Goal: Book appointment/travel/reservation

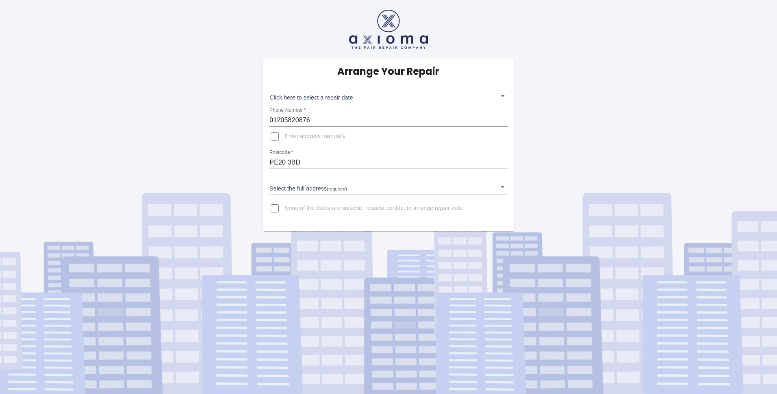
click at [502, 95] on body "Arrange Your Repair Click here to select a repair date ​ Phone Number   * 01205…" at bounding box center [388, 197] width 777 height 394
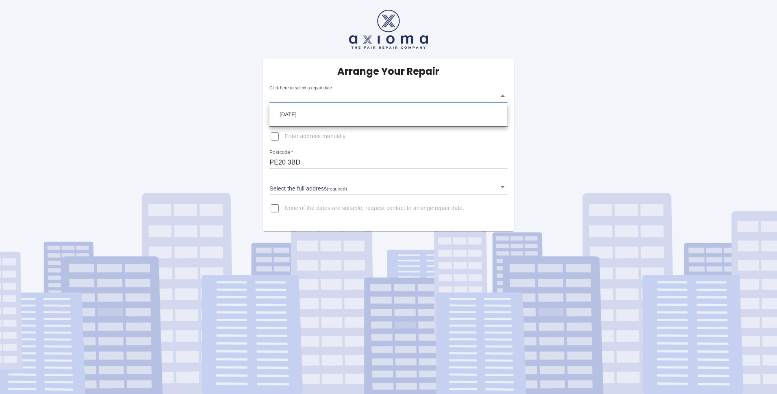
click at [551, 129] on div at bounding box center [388, 197] width 777 height 394
click at [503, 95] on body "Arrange Your Repair Click here to select a repair date ​ Phone Number   * 01205…" at bounding box center [388, 197] width 777 height 394
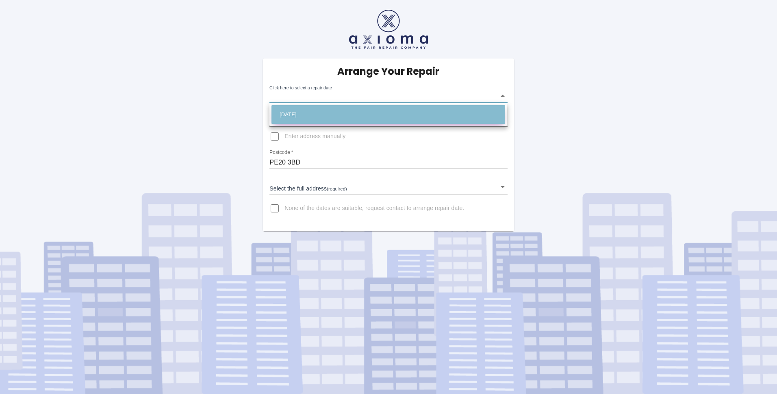
click at [456, 116] on li "[DATE]" at bounding box center [388, 114] width 234 height 19
type input "[DATE]T00:00:00.000Z"
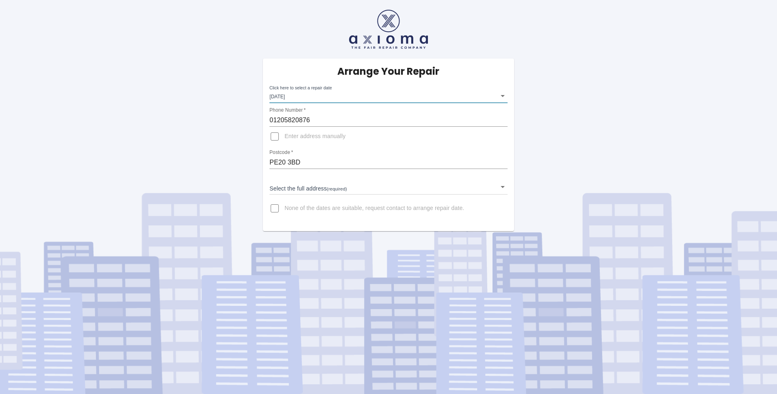
click at [308, 132] on span "Enter address manually" at bounding box center [314, 136] width 61 height 8
click at [284, 132] on input "Enter address manually" at bounding box center [275, 137] width 20 height 20
click at [309, 134] on span "Enter address manually" at bounding box center [314, 136] width 61 height 8
click at [284, 134] on input "Enter address manually" at bounding box center [275, 137] width 20 height 20
checkbox input "false"
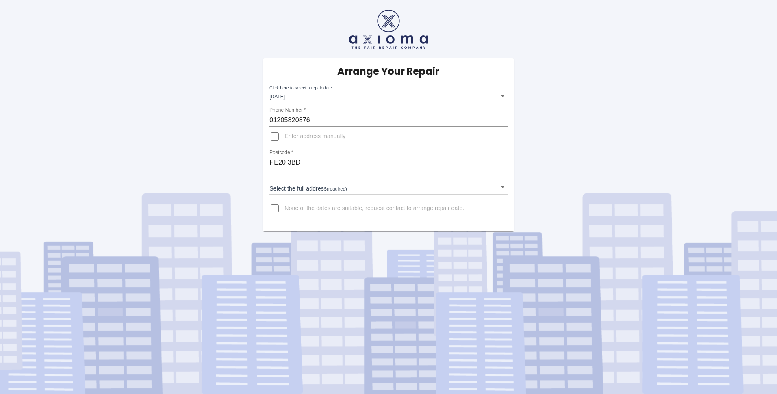
click at [503, 187] on body "Arrange Your Repair Click here to select a repair date [DATE] [DATE]T00:00:00.0…" at bounding box center [388, 197] width 777 height 394
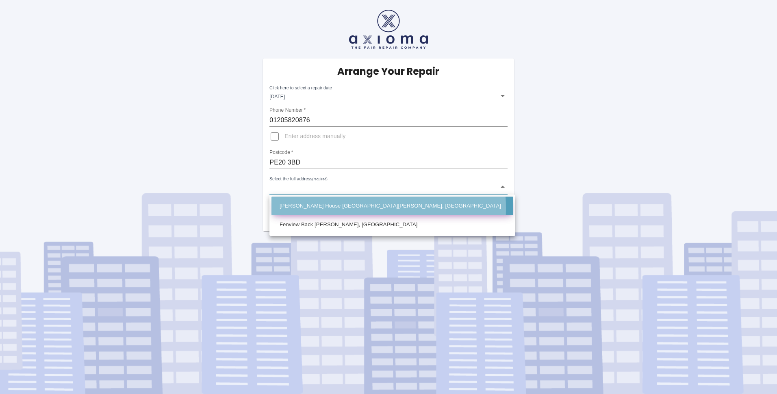
click at [350, 208] on li "[PERSON_NAME] House [GEOGRAPHIC_DATA][PERSON_NAME], [GEOGRAPHIC_DATA]" at bounding box center [392, 206] width 242 height 19
type input "[PERSON_NAME] House [GEOGRAPHIC_DATA][PERSON_NAME], [GEOGRAPHIC_DATA]"
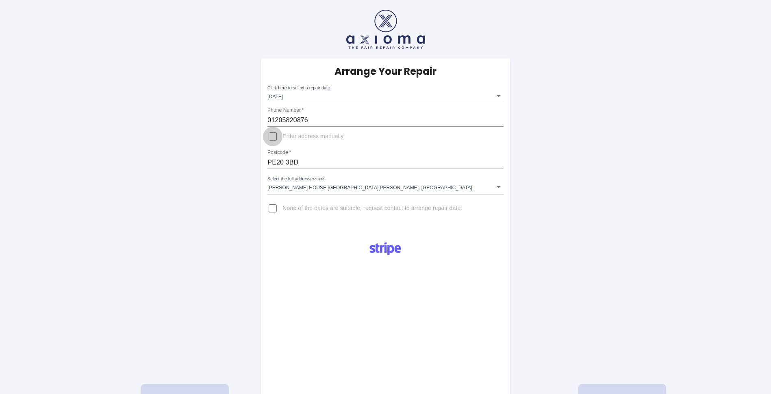
click at [273, 135] on input "Enter address manually" at bounding box center [273, 137] width 20 height 20
checkbox input "true"
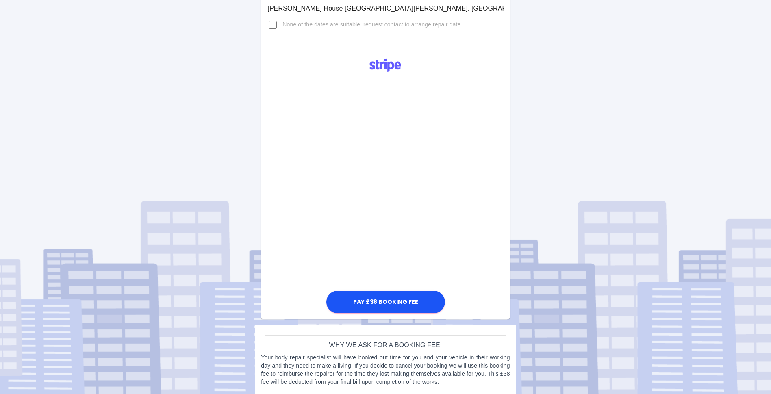
scroll to position [180, 0]
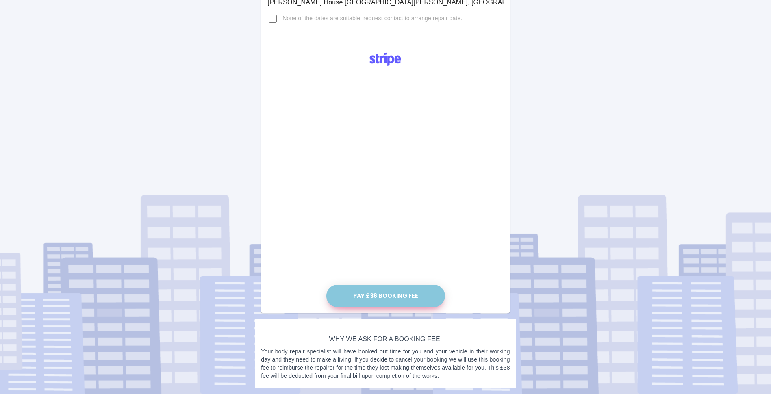
click at [371, 292] on button "Pay £38 Booking Fee" at bounding box center [385, 296] width 119 height 22
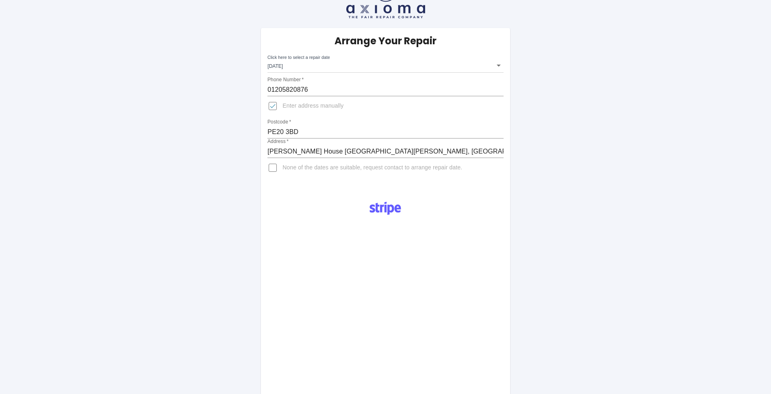
scroll to position [0, 0]
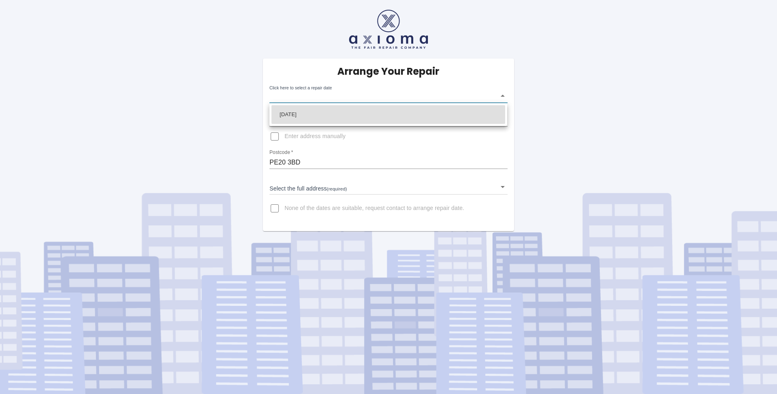
click at [503, 95] on body "Arrange Your Repair Click here to select a repair date ​ Phone Number   * 01205…" at bounding box center [388, 197] width 777 height 394
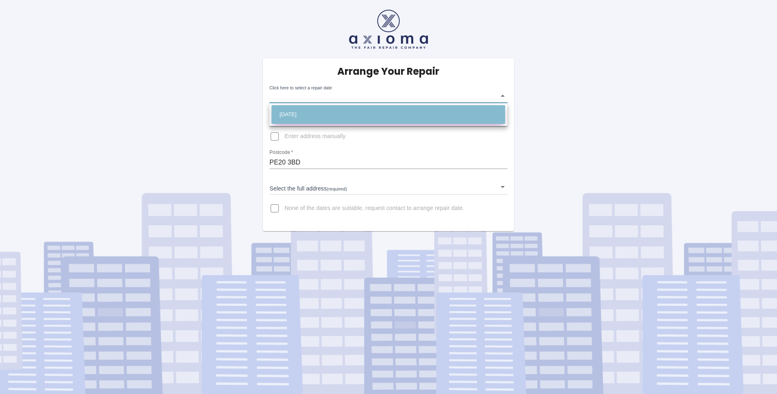
click at [493, 113] on li "Mon Oct 13 2025" at bounding box center [388, 114] width 234 height 19
type input "2025-10-13T00:00:00.000Z"
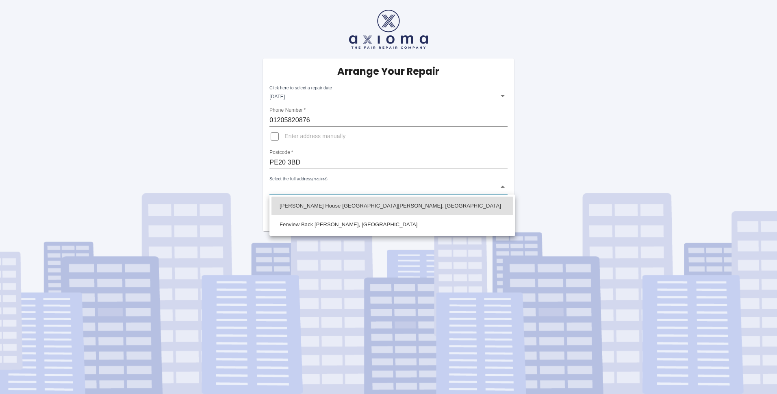
click at [502, 185] on body "Arrange Your Repair Click here to select a repair date Mon Oct 13 2025 2025-10-…" at bounding box center [388, 197] width 777 height 394
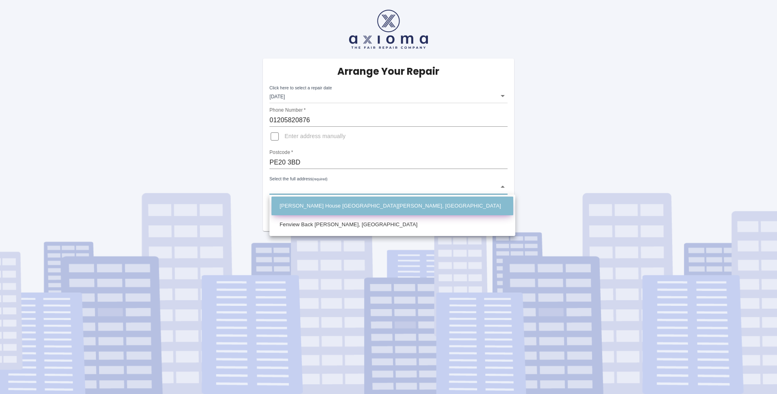
click at [410, 204] on li "Marsh House Back Lane Bicker, Boston Lincolnshire" at bounding box center [392, 206] width 242 height 19
type input "Marsh House Back Lane Bicker, Boston Lincolnshire"
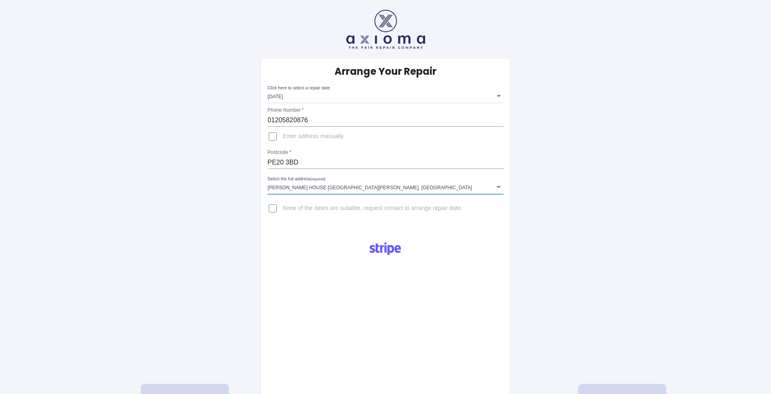
click at [272, 137] on input "Enter address manually" at bounding box center [273, 137] width 20 height 20
checkbox input "true"
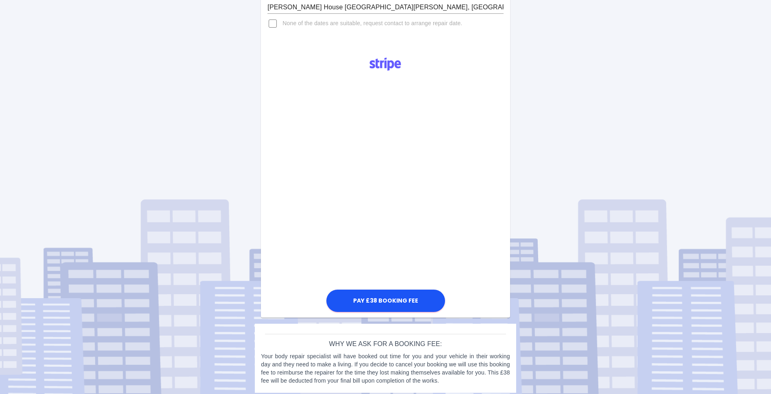
scroll to position [180, 0]
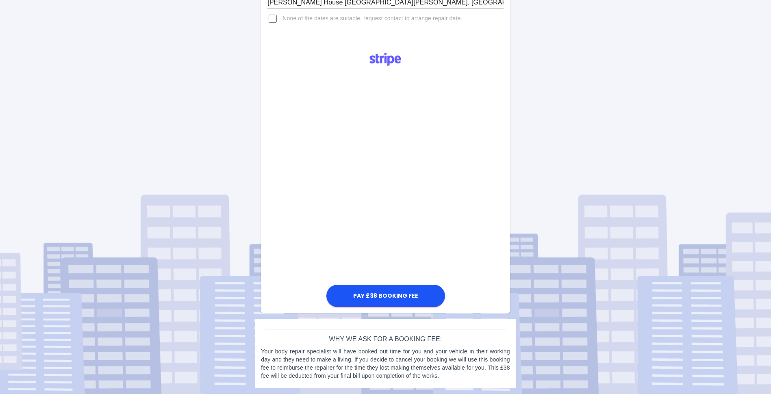
drag, startPoint x: 442, startPoint y: 215, endPoint x: 409, endPoint y: 325, distance: 115.4
click at [409, 325] on div "Why we ask for a booking fee: Your body repair specialist will have booked out …" at bounding box center [385, 353] width 261 height 69
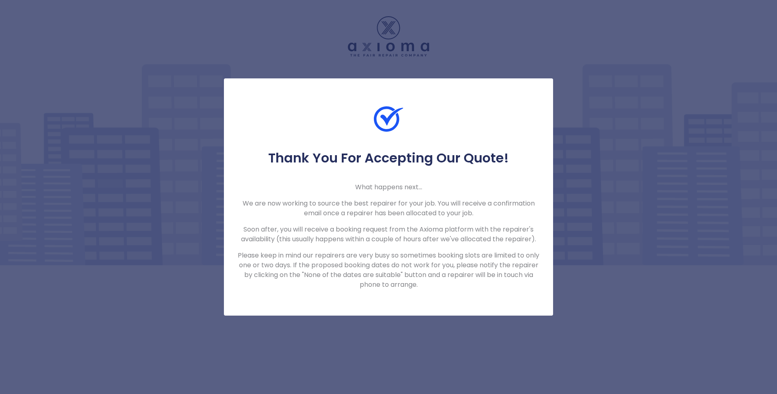
click at [471, 101] on div "Thank You For Accepting Our Quote! What happens next... We are now working to s…" at bounding box center [388, 196] width 329 height 237
click at [454, 47] on div "Thank You For Accepting Our Quote! What happens next... We are now working to s…" at bounding box center [388, 197] width 777 height 394
click at [455, 47] on div "Thank You For Accepting Our Quote! What happens next... We are now working to s…" at bounding box center [388, 197] width 777 height 394
drag, startPoint x: 612, startPoint y: 67, endPoint x: 580, endPoint y: 61, distance: 32.0
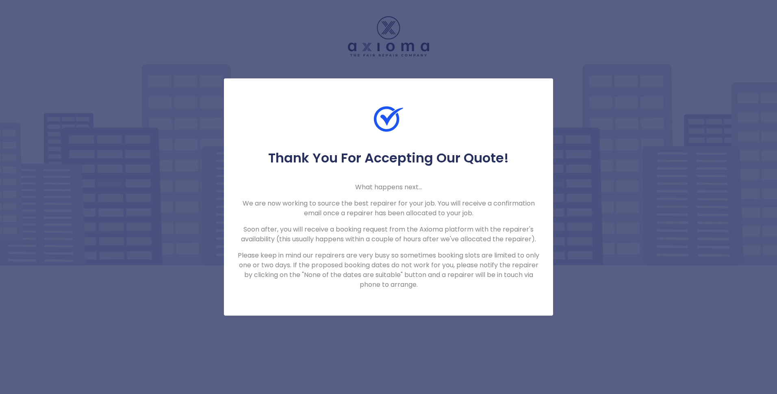
click at [580, 61] on div "Thank You For Accepting Our Quote! What happens next... We are now working to s…" at bounding box center [388, 197] width 777 height 394
click at [242, 97] on div "Thank You For Accepting Our Quote! What happens next... We are now working to s…" at bounding box center [388, 196] width 329 height 237
click at [239, 96] on div "Thank You For Accepting Our Quote! What happens next... We are now working to s…" at bounding box center [388, 196] width 329 height 237
click at [410, 282] on p "Please keep in mind our repairers are very busy so sometimes booking slots are …" at bounding box center [388, 270] width 303 height 39
click at [395, 200] on p "We are now working to source the best repairer for your job. You will receive a…" at bounding box center [388, 209] width 303 height 20
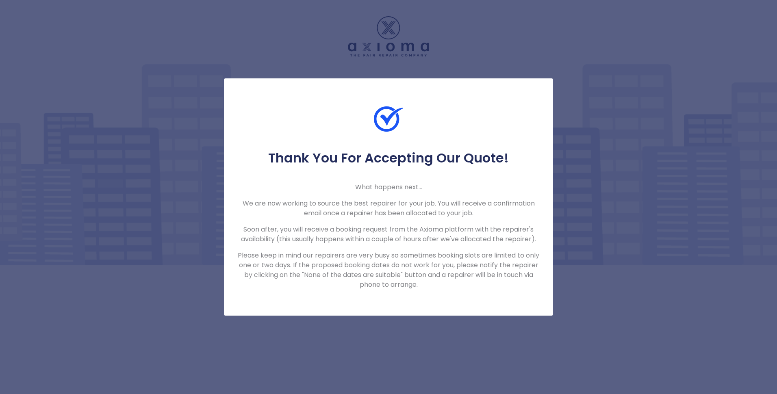
click at [398, 193] on div "Thank You For Accepting Our Quote! What happens next... We are now working to s…" at bounding box center [388, 220] width 329 height 140
click at [414, 163] on h5 "Thank You For Accepting Our Quote!" at bounding box center [388, 158] width 303 height 16
drag, startPoint x: 414, startPoint y: 163, endPoint x: 434, endPoint y: 163, distance: 20.7
click at [386, 41] on div "Thank You For Accepting Our Quote! What happens next... We are now working to s…" at bounding box center [388, 197] width 777 height 394
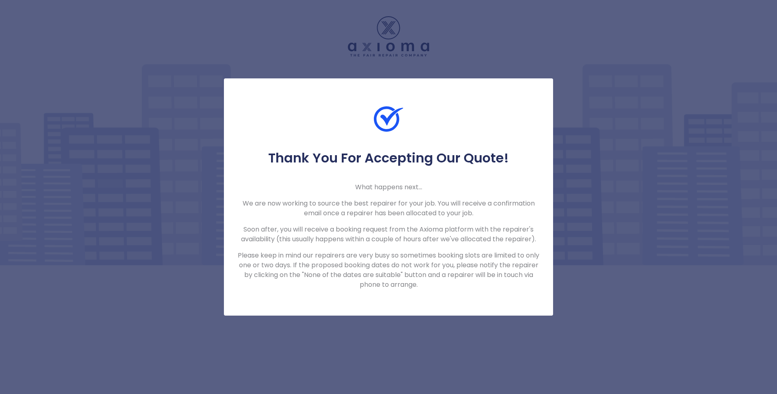
click at [384, 24] on div "Thank You For Accepting Our Quote! What happens next... We are now working to s…" at bounding box center [388, 197] width 777 height 394
click at [385, 27] on div "Thank You For Accepting Our Quote! What happens next... We are now working to s…" at bounding box center [388, 197] width 777 height 394
drag, startPoint x: 385, startPoint y: 27, endPoint x: 312, endPoint y: 28, distance: 73.2
click at [312, 28] on div "Thank You For Accepting Our Quote! What happens next... We are now working to s…" at bounding box center [388, 197] width 777 height 394
drag, startPoint x: 310, startPoint y: 28, endPoint x: 297, endPoint y: 31, distance: 13.6
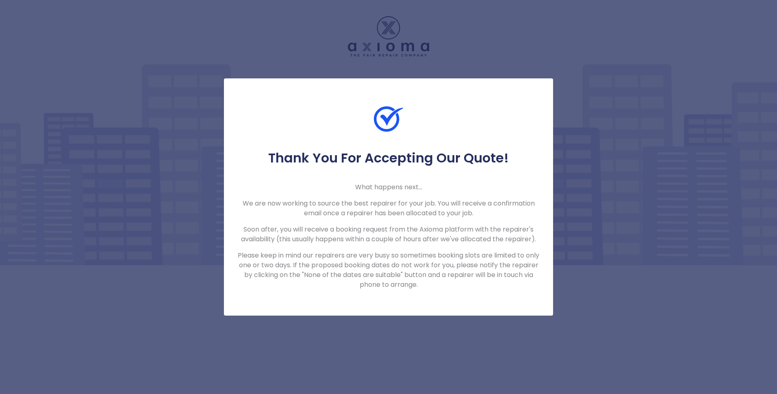
click at [310, 29] on div "Thank You For Accepting Our Quote! What happens next... We are now working to s…" at bounding box center [388, 197] width 777 height 394
click at [277, 87] on div "Thank You For Accepting Our Quote! What happens next... We are now working to s…" at bounding box center [388, 196] width 329 height 237
drag, startPoint x: 273, startPoint y: 94, endPoint x: 268, endPoint y: 98, distance: 6.7
click at [271, 99] on div "Thank You For Accepting Our Quote! What happens next... We are now working to s…" at bounding box center [388, 196] width 329 height 237
drag, startPoint x: 267, startPoint y: 101, endPoint x: 240, endPoint y: 110, distance: 27.9
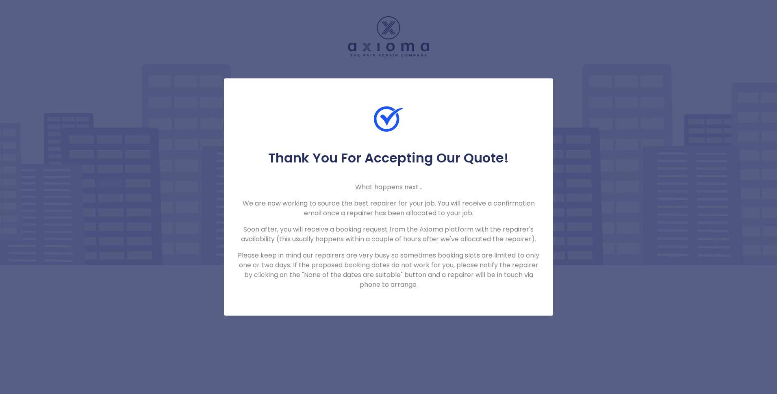
click at [258, 106] on div "Thank You For Accepting Our Quote! What happens next... We are now working to s…" at bounding box center [388, 196] width 329 height 237
click at [238, 123] on div at bounding box center [388, 127] width 329 height 46
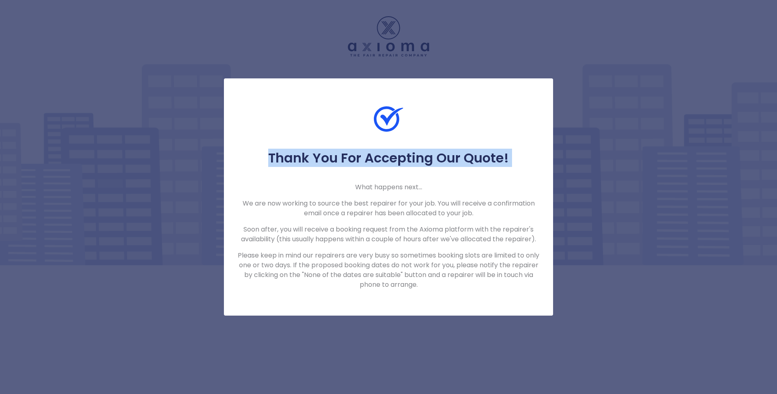
click at [234, 237] on div "Thank You For Accepting Our Quote! What happens next... We are now working to s…" at bounding box center [388, 220] width 329 height 140
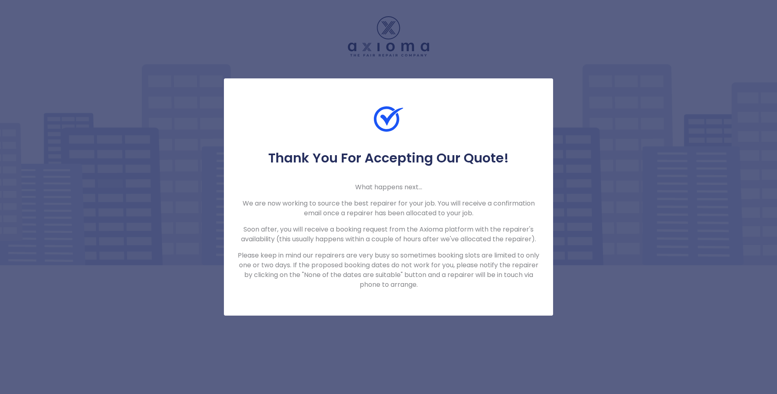
drag, startPoint x: 234, startPoint y: 237, endPoint x: 261, endPoint y: 396, distance: 161.9
click at [261, 394] on html "Thank You For Accepting Our Quote! What happens next... We are now working to s…" at bounding box center [388, 197] width 777 height 394
drag, startPoint x: 261, startPoint y: 396, endPoint x: 778, endPoint y: 299, distance: 526.4
click at [777, 299] on html "Thank You For Accepting Our Quote! What happens next... We are now working to s…" at bounding box center [388, 197] width 777 height 394
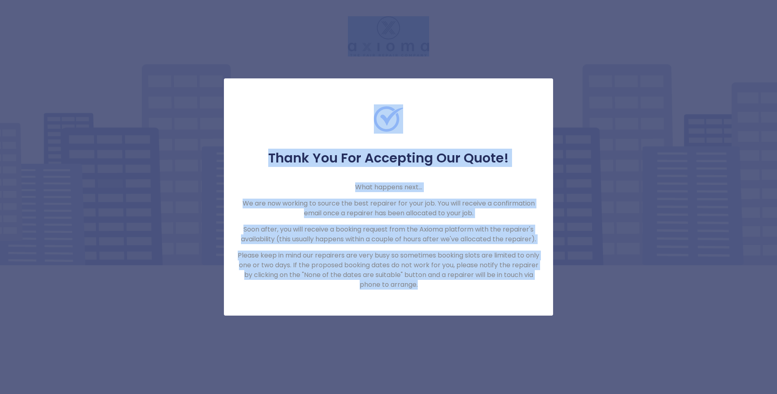
drag, startPoint x: 778, startPoint y: 299, endPoint x: 776, endPoint y: 156, distance: 142.7
